Goal: Transaction & Acquisition: Book appointment/travel/reservation

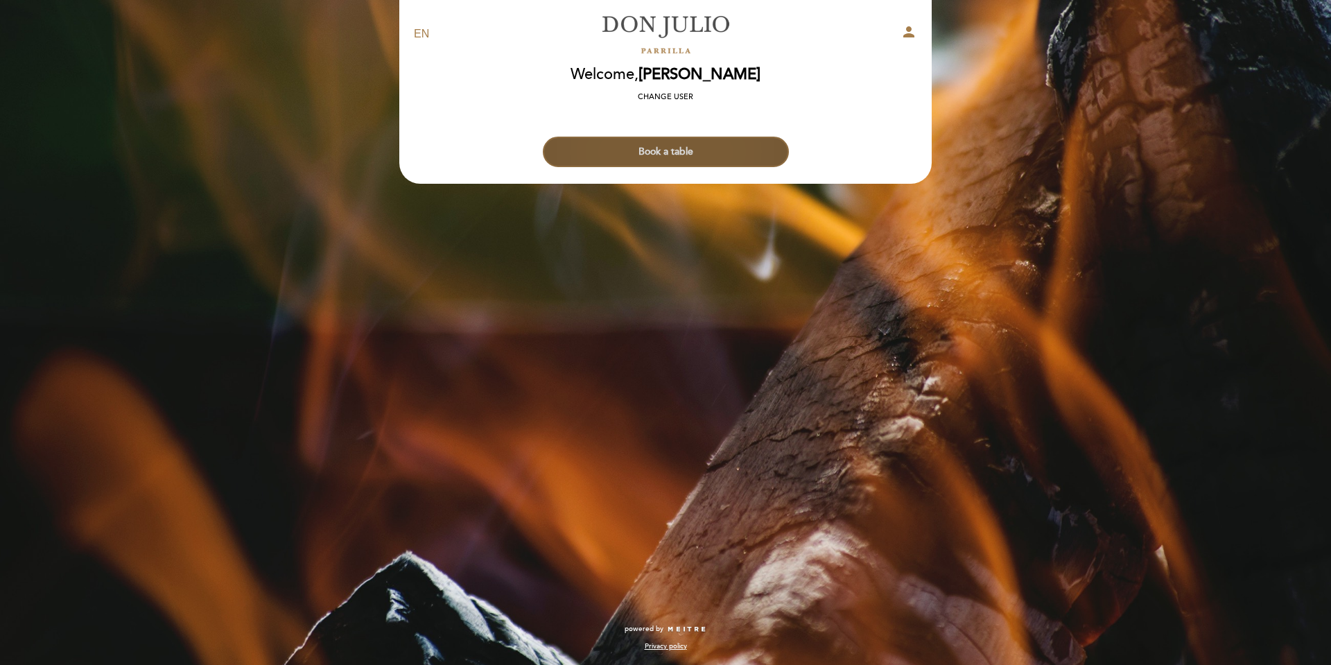
click at [718, 156] on button "Book a table" at bounding box center [666, 152] width 246 height 31
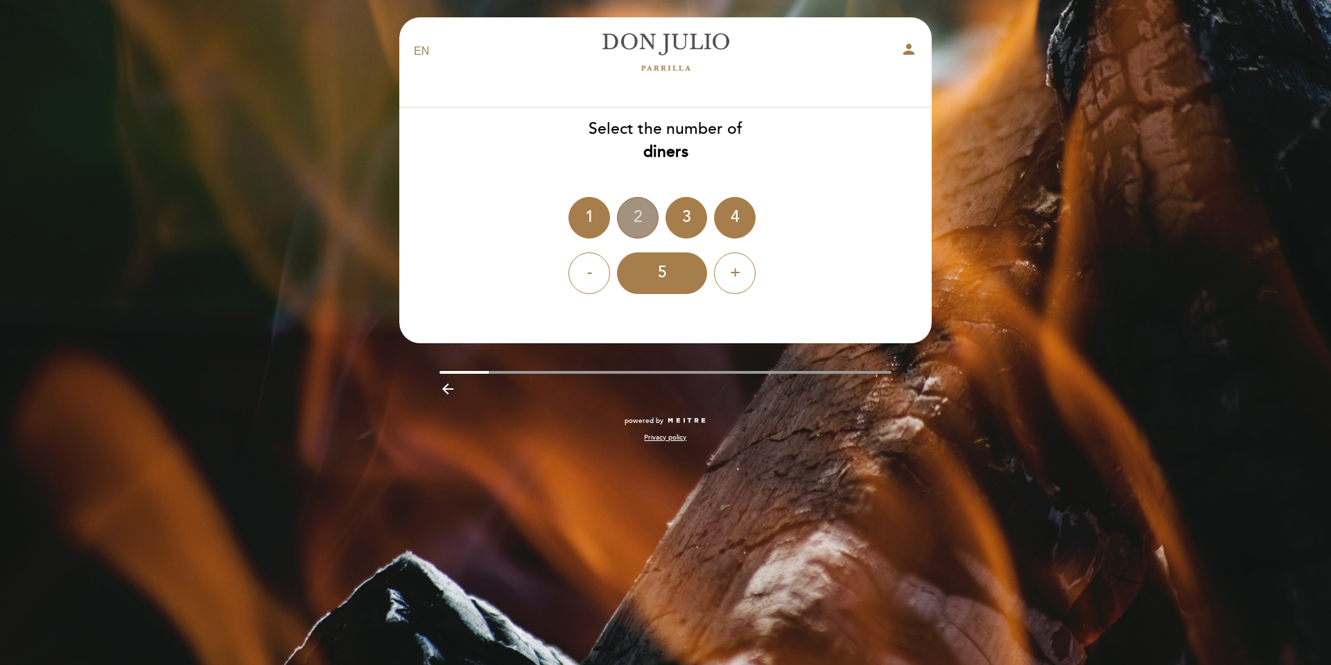
click at [645, 214] on div "2" at bounding box center [638, 218] width 42 height 42
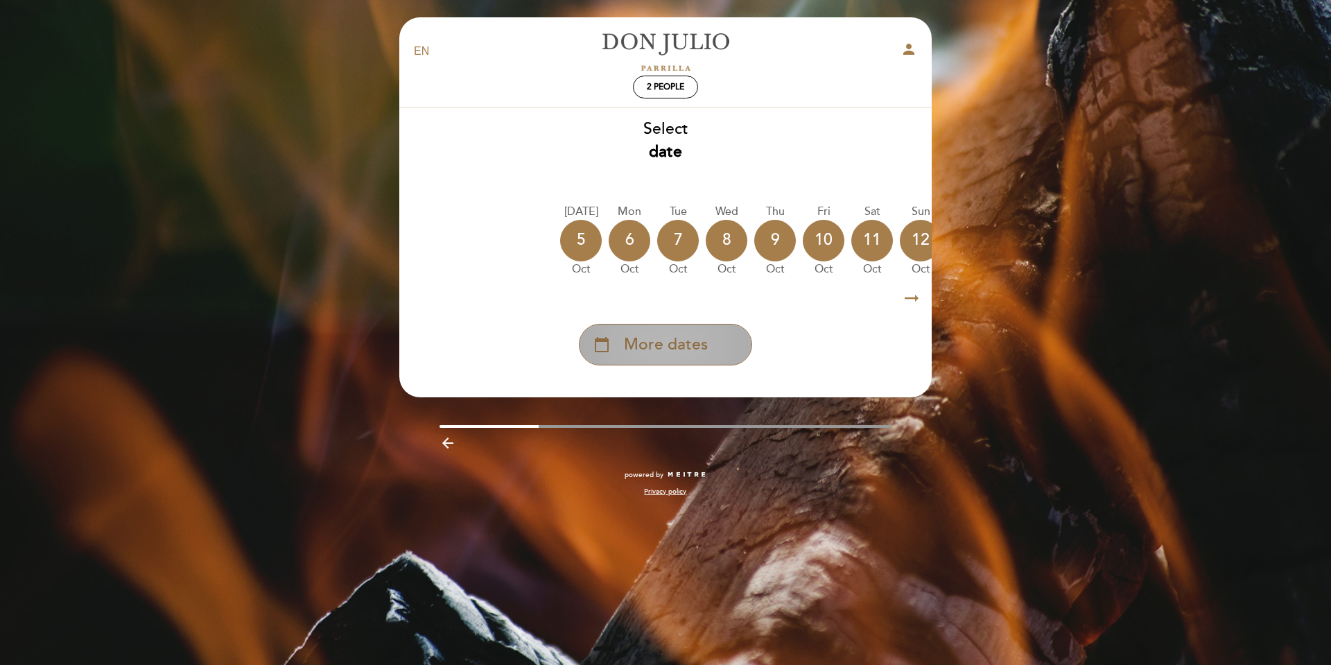
click at [736, 340] on div "calendar_today More dates" at bounding box center [665, 345] width 173 height 42
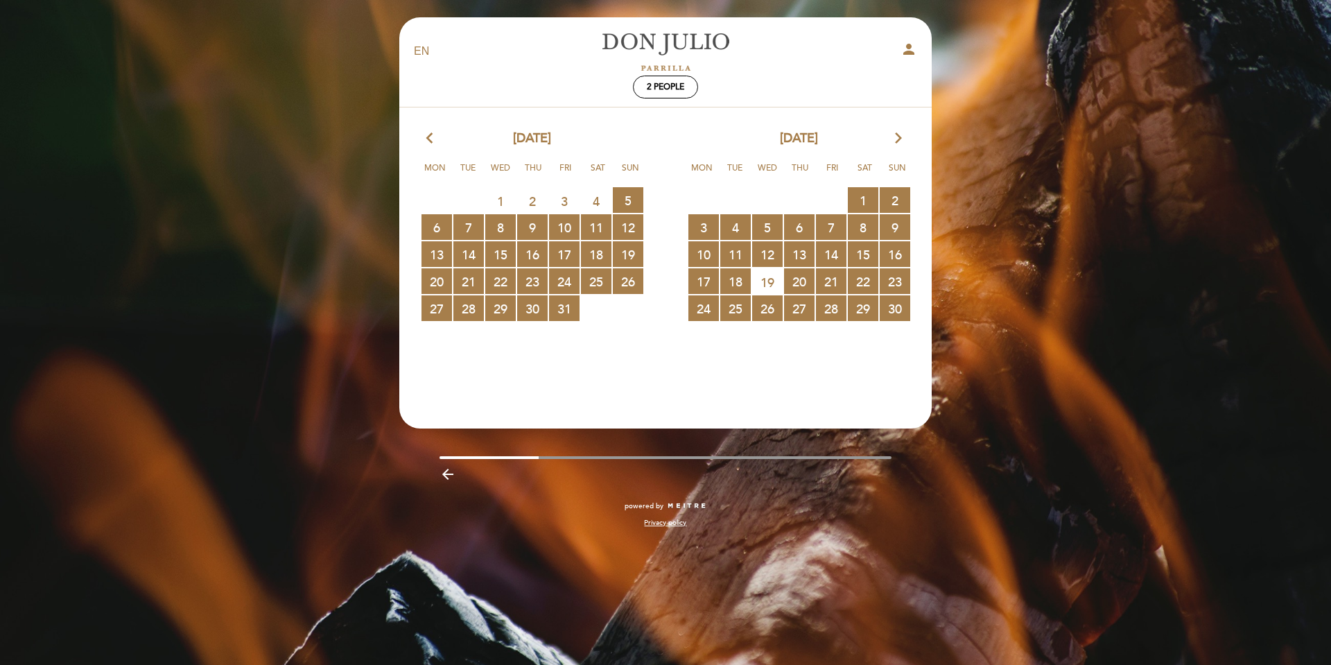
click at [899, 128] on section "arrow_back_ios [DATE] arrow_forward_ios Mon Tue Wed Thu Fri Sat Sun 29 30 1 2 3…" at bounding box center [666, 251] width 534 height 289
click at [899, 138] on icon "arrow_forward_ios" at bounding box center [898, 139] width 12 height 18
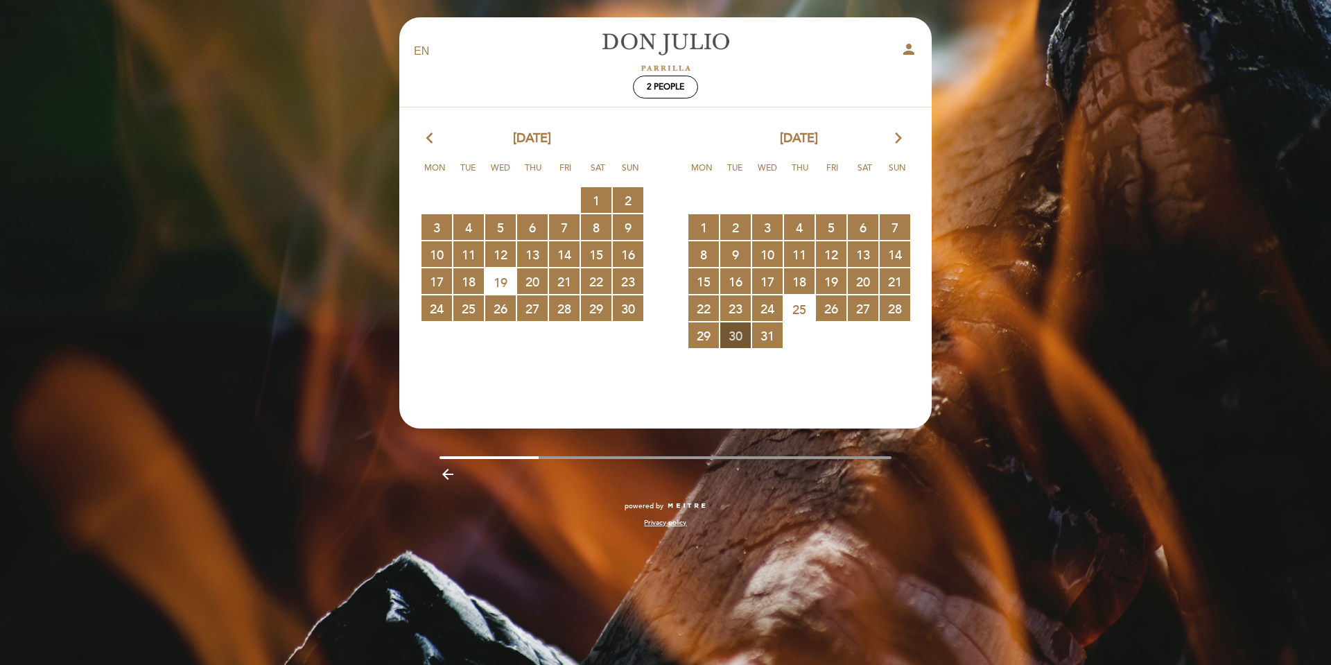
click at [736, 338] on span "30 RESERVATIONS AVAILABLE" at bounding box center [735, 335] width 31 height 26
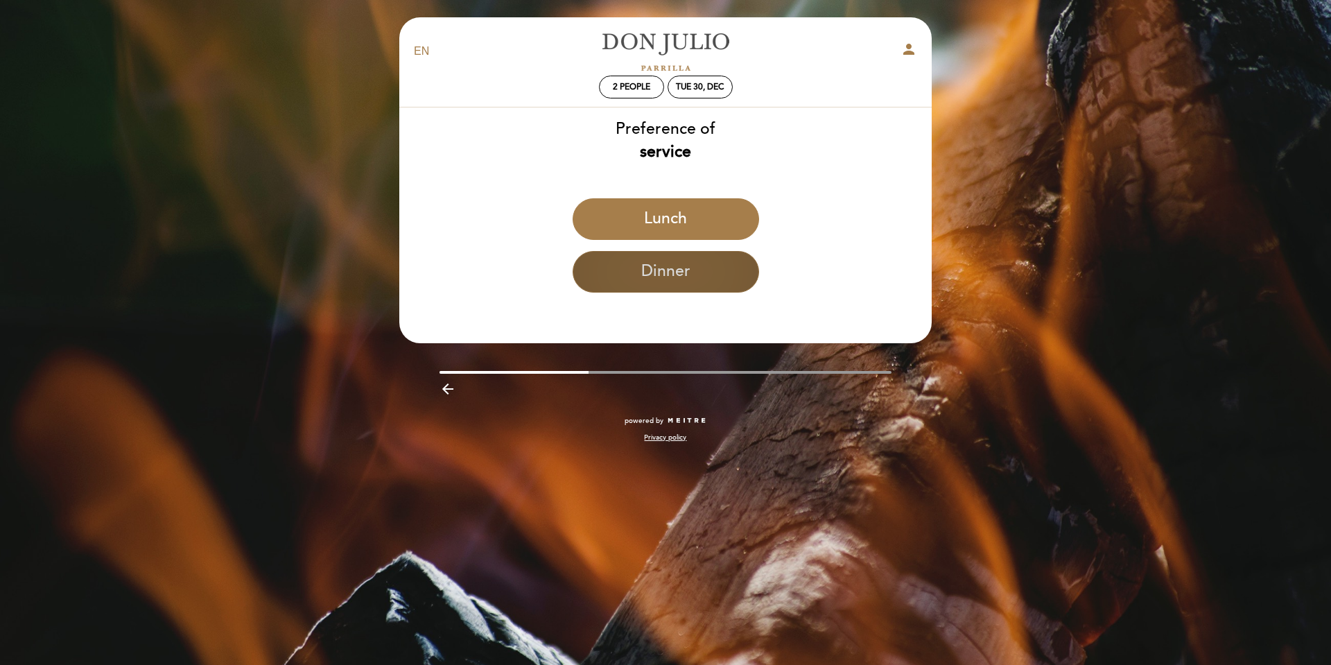
click at [730, 271] on button "Dinner" at bounding box center [666, 272] width 187 height 42
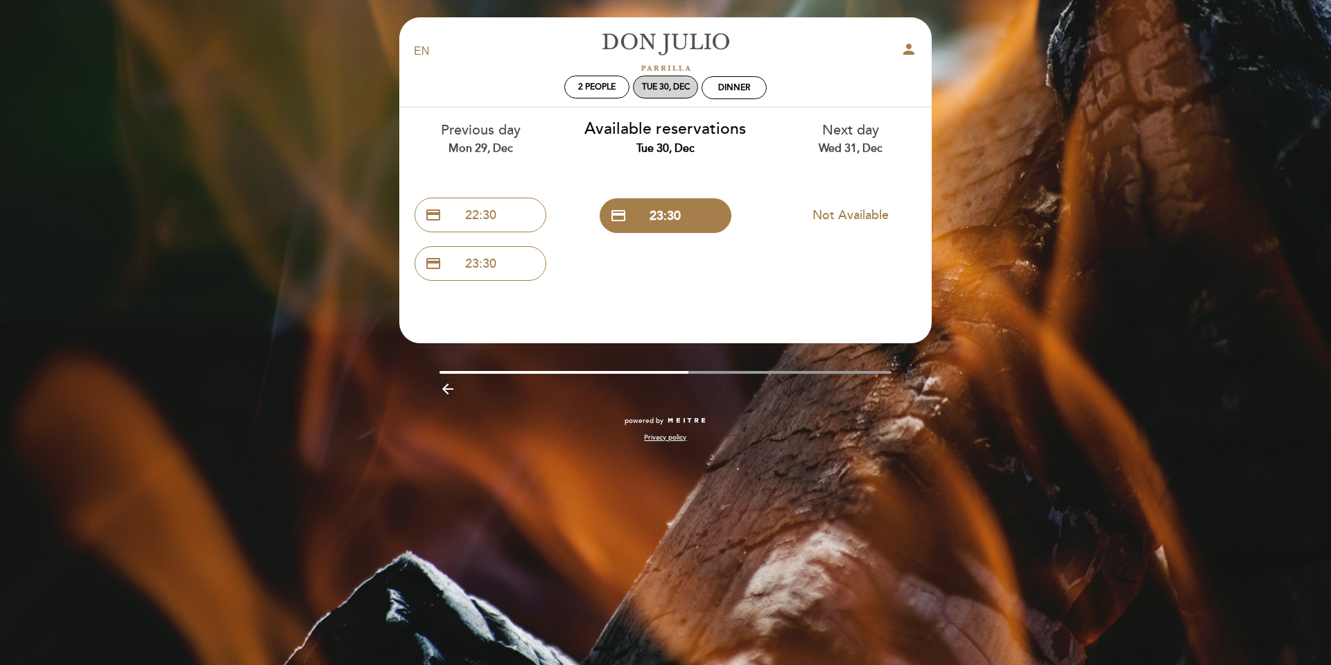
click at [679, 87] on div "Tue 30, Dec" at bounding box center [666, 87] width 48 height 10
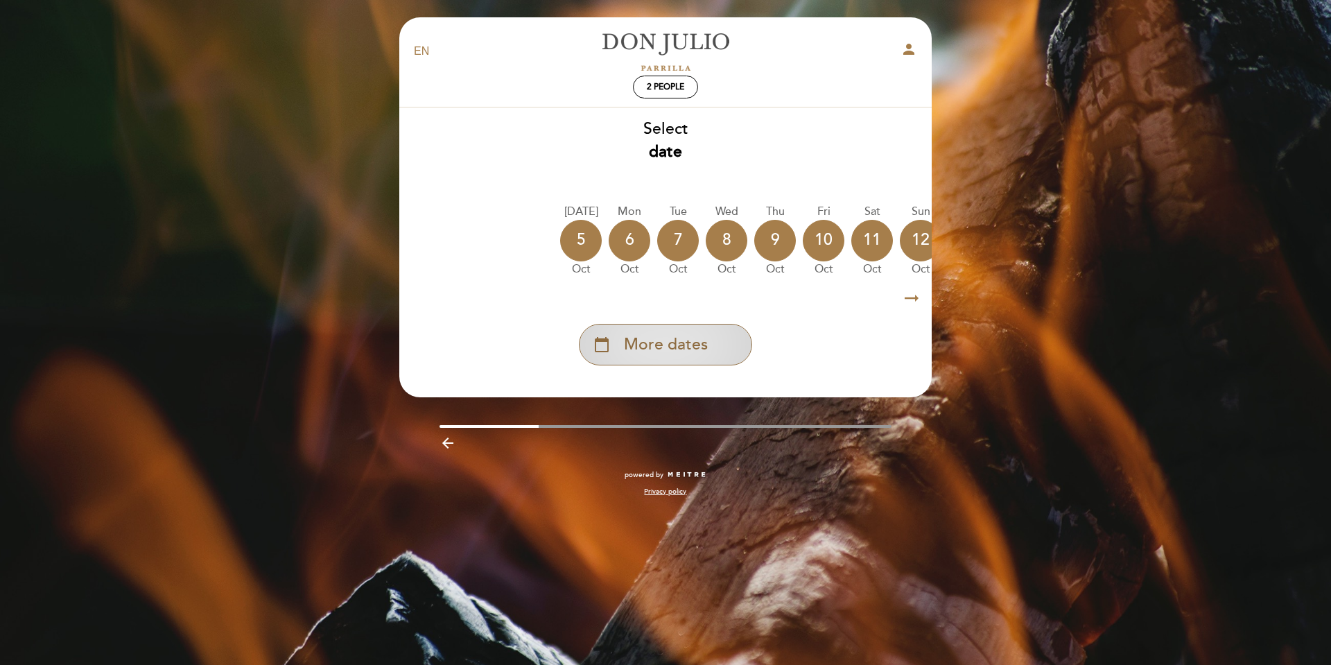
click at [679, 343] on span "More dates" at bounding box center [666, 344] width 84 height 23
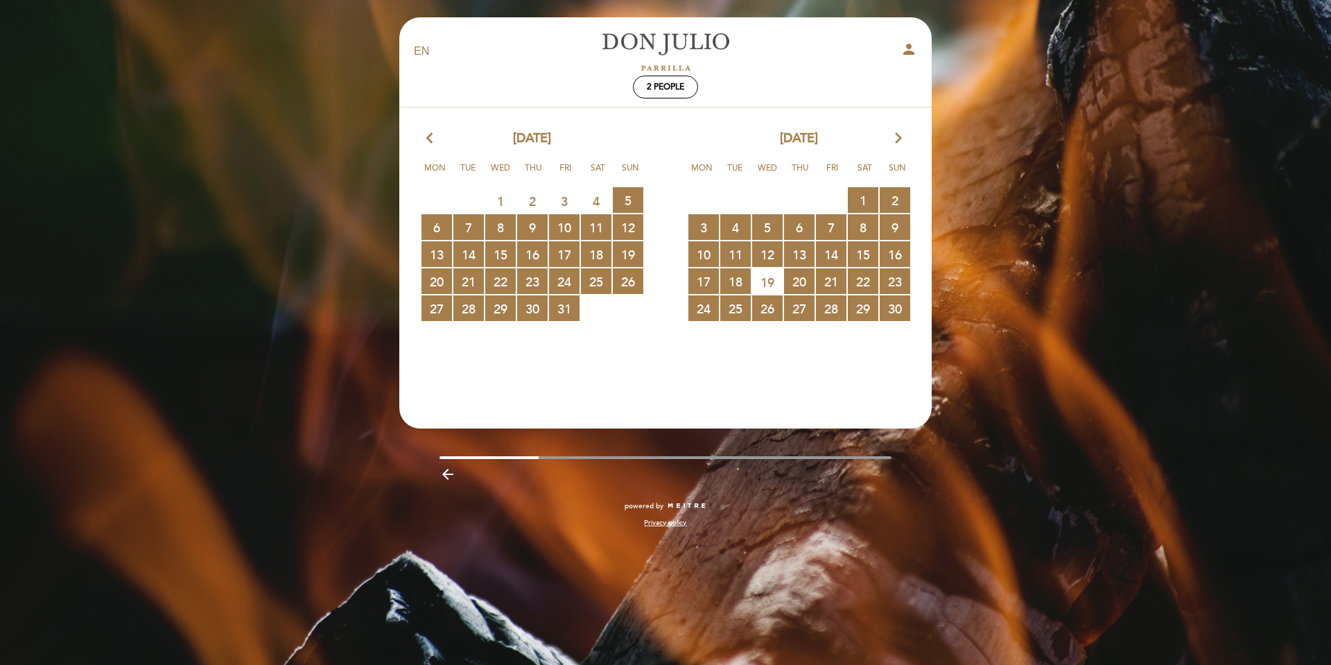
click at [893, 140] on icon "arrow_forward_ios" at bounding box center [898, 139] width 12 height 18
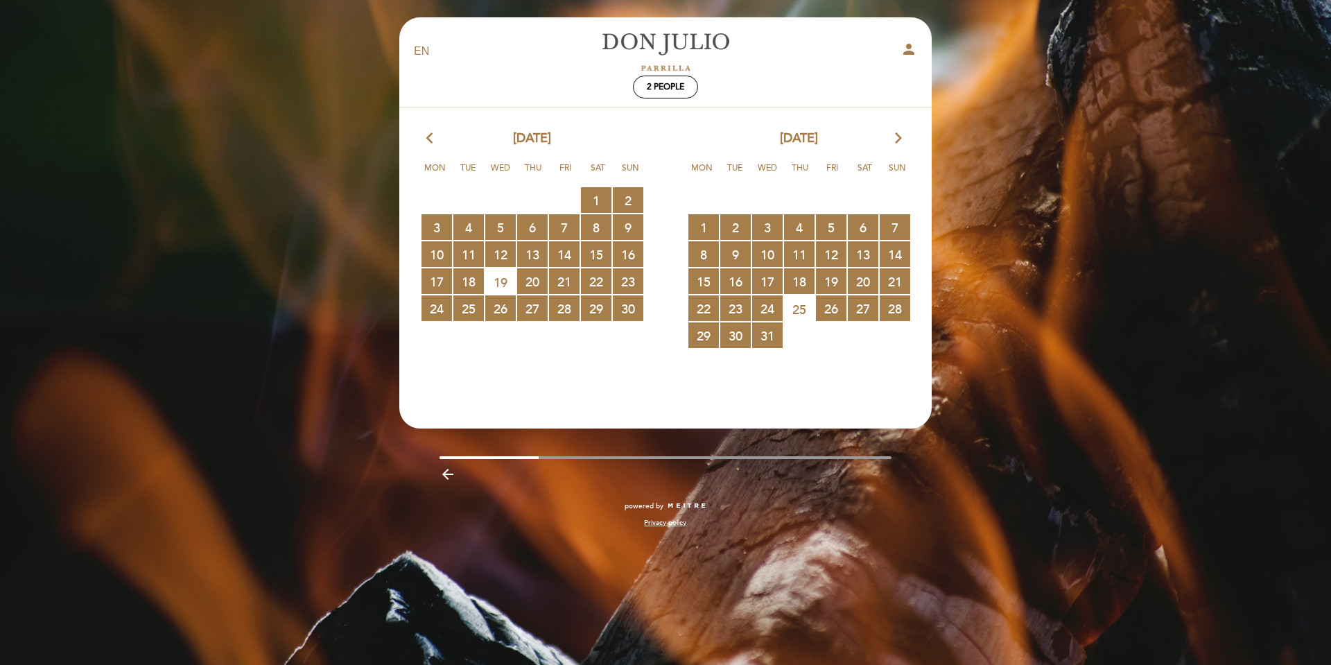
click at [899, 140] on icon "arrow_forward_ios" at bounding box center [898, 139] width 12 height 18
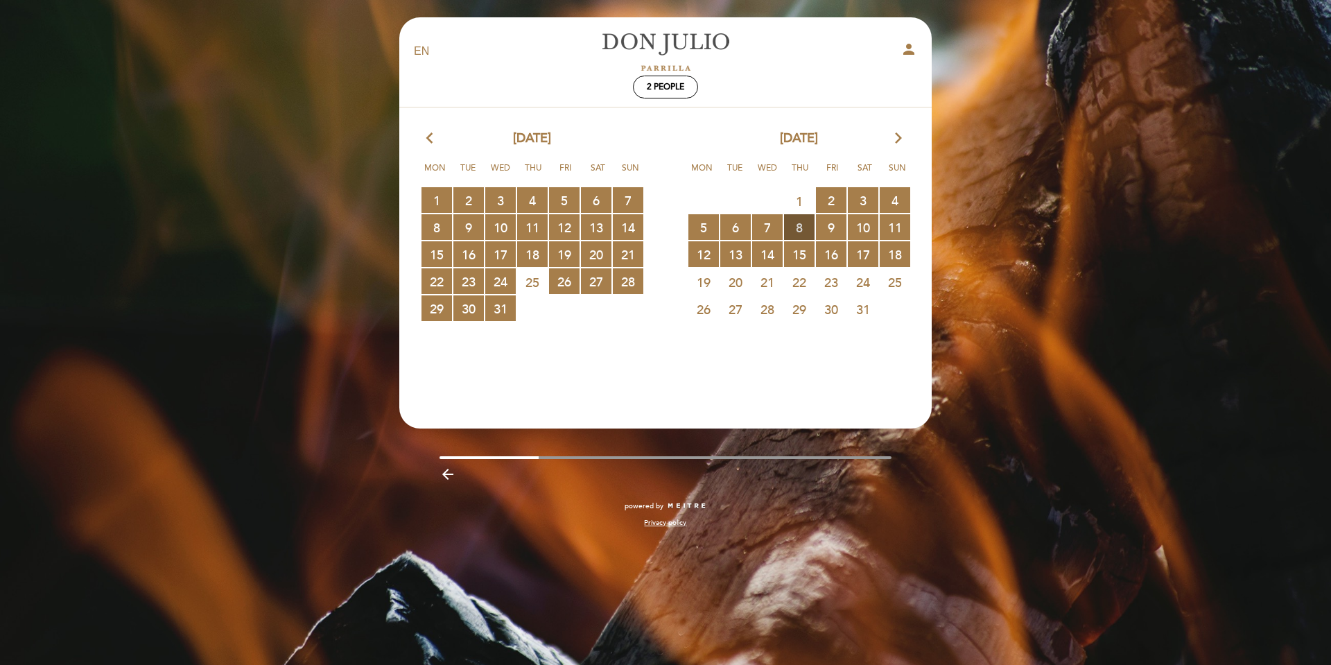
click at [803, 228] on span "8 RESERVATIONS AVAILABLE" at bounding box center [799, 227] width 31 height 26
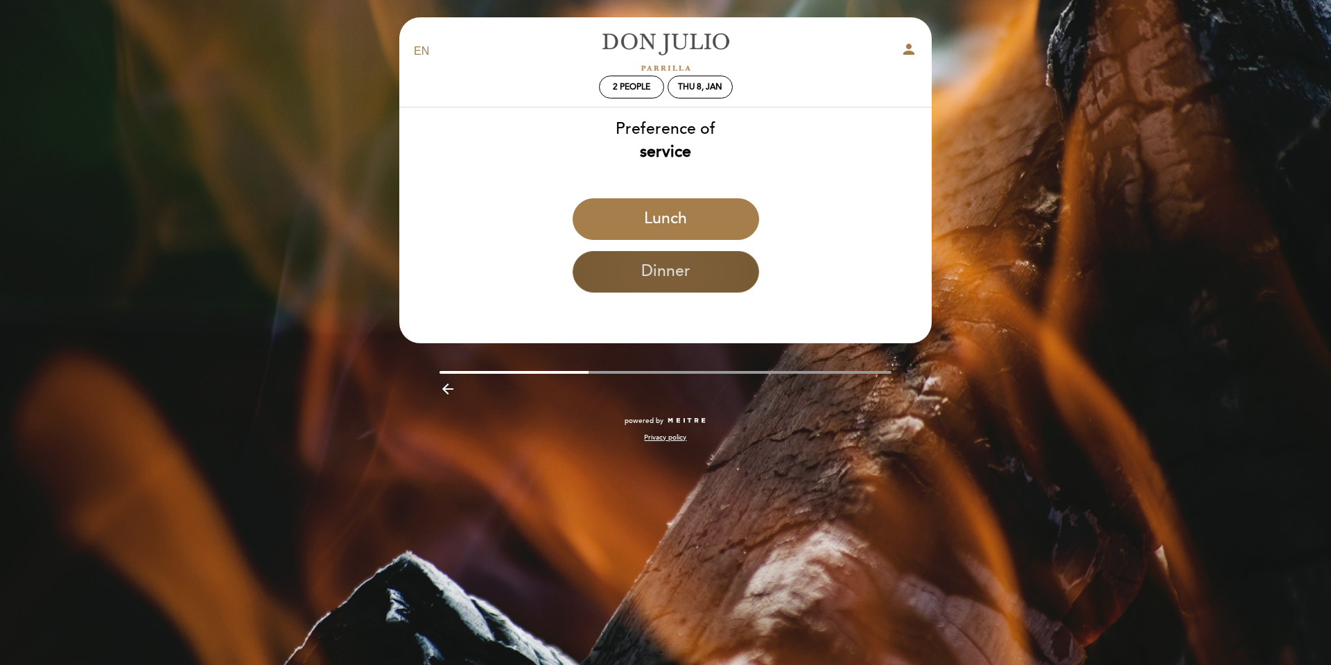
click at [723, 268] on button "Dinner" at bounding box center [666, 272] width 187 height 42
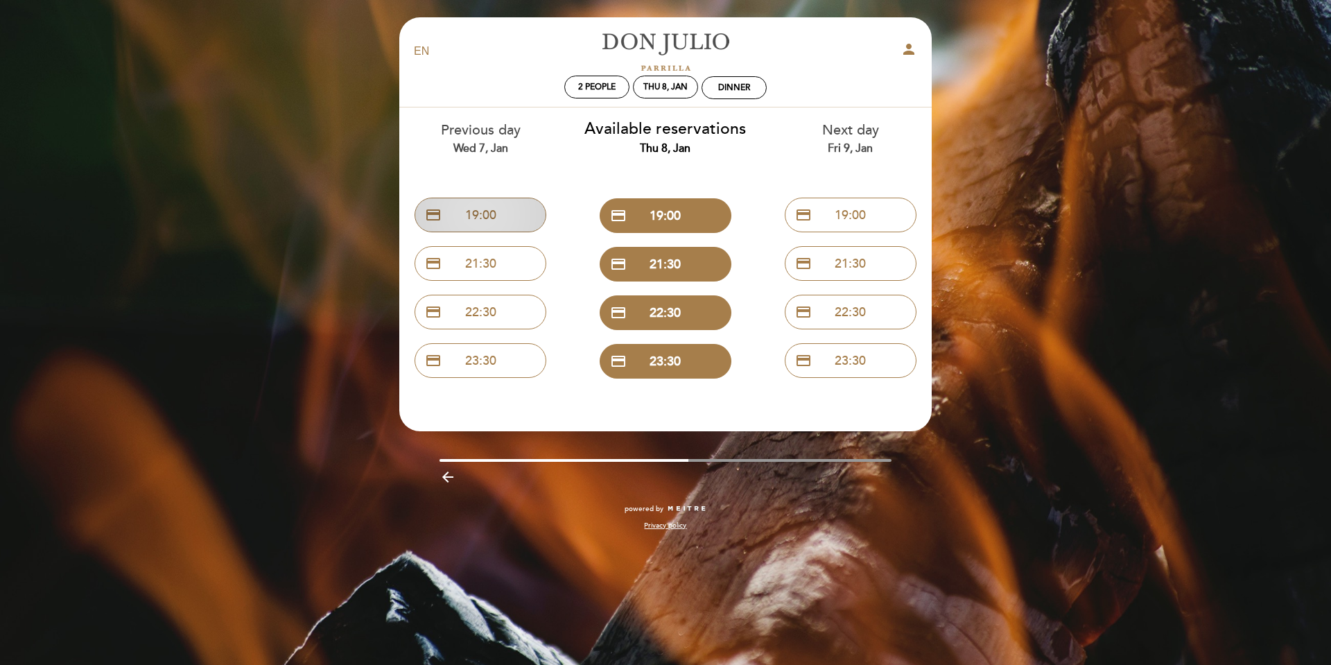
click at [479, 208] on button "credit_card 19:00" at bounding box center [481, 215] width 132 height 35
